Goal: Find specific page/section: Find specific page/section

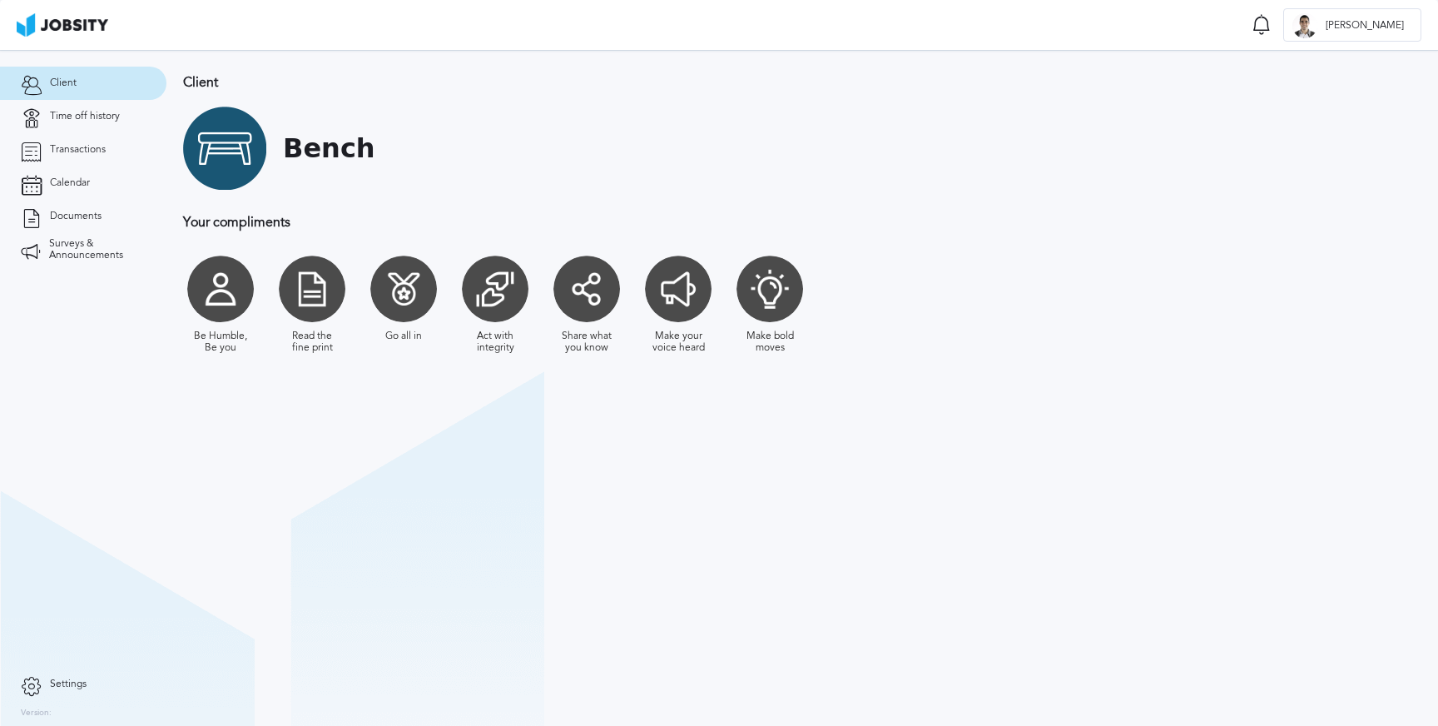
click at [315, 150] on h1 "Bench" at bounding box center [329, 148] width 92 height 31
copy h1 "Bench"
click at [97, 121] on span "Time off history" at bounding box center [85, 117] width 70 height 12
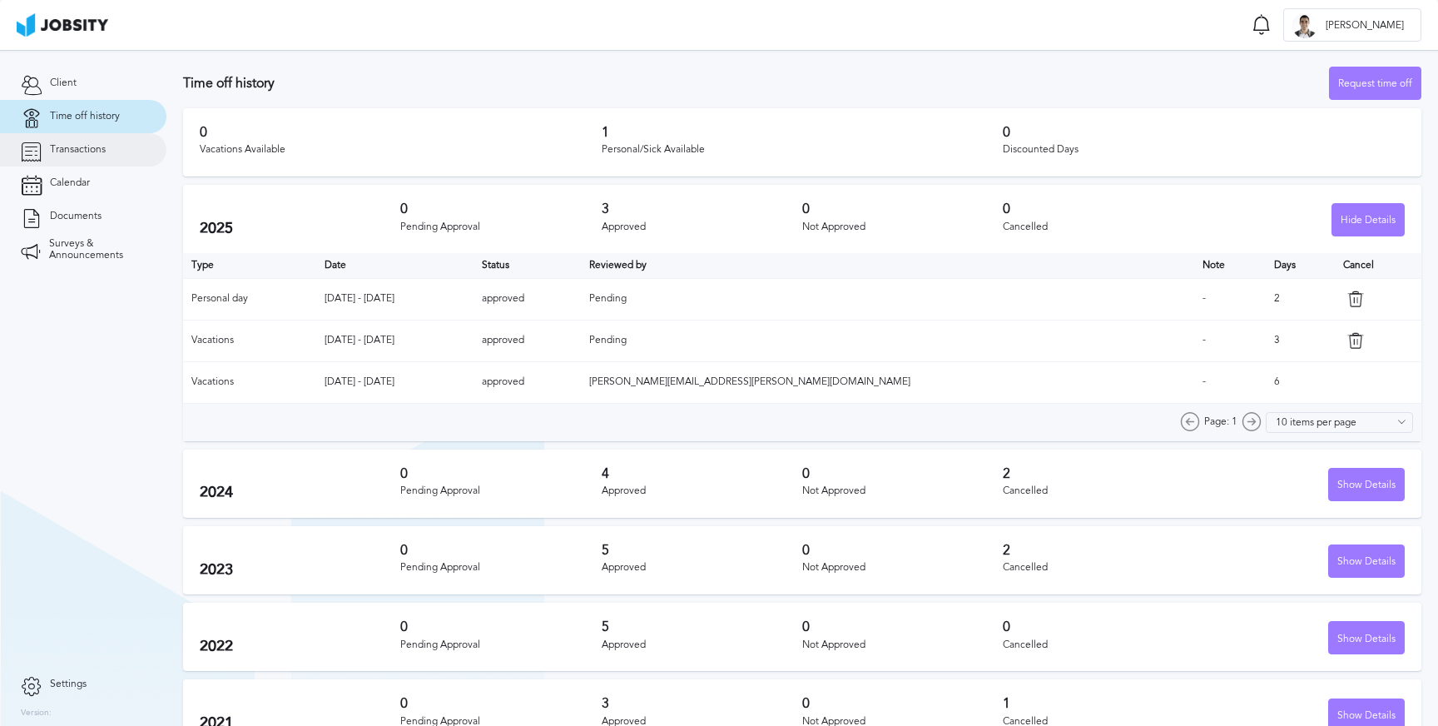
click at [62, 152] on span "Transactions" at bounding box center [78, 150] width 56 height 12
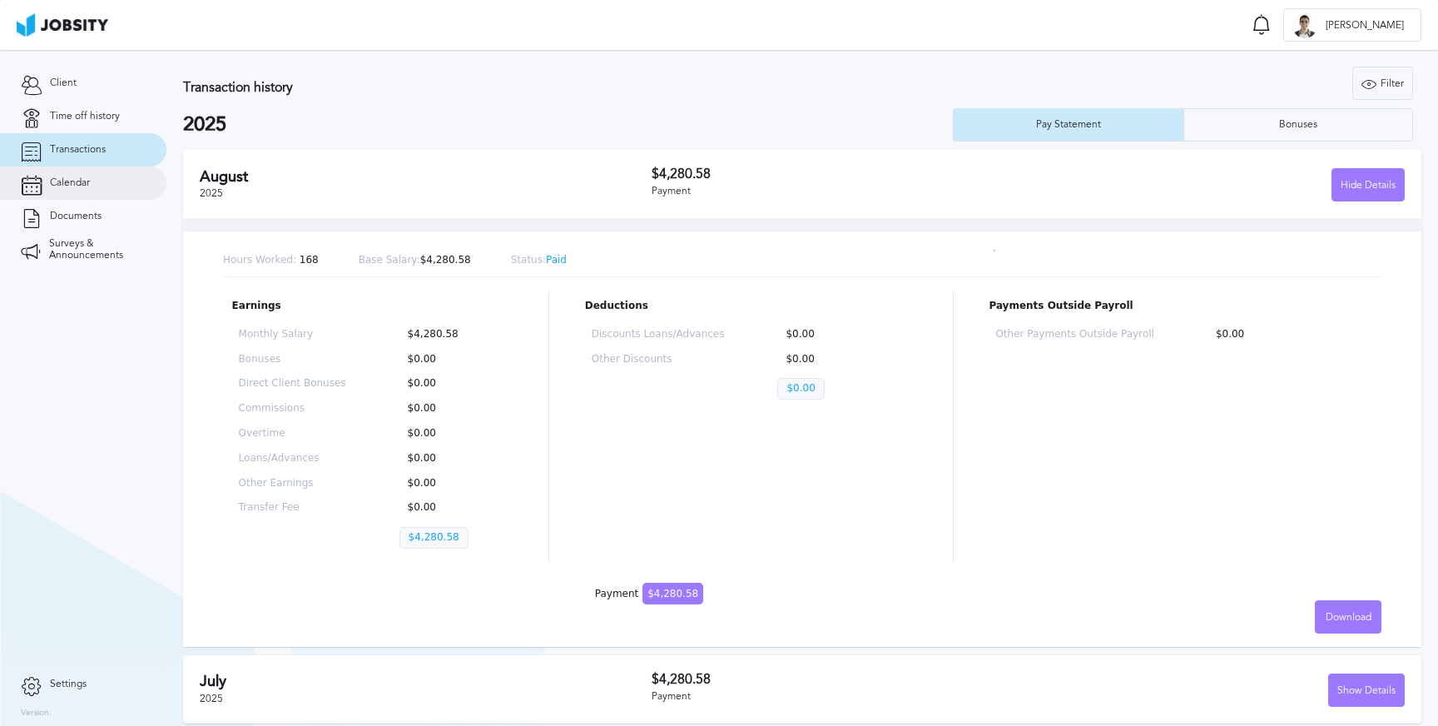
click at [61, 183] on span "Calendar" at bounding box center [70, 183] width 40 height 12
